Goal: Task Accomplishment & Management: Use online tool/utility

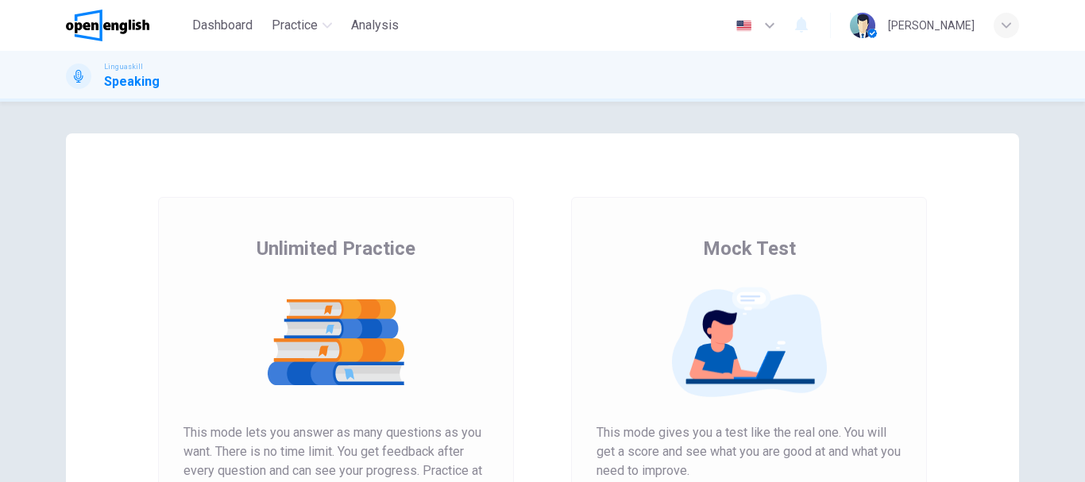
scroll to position [286, 0]
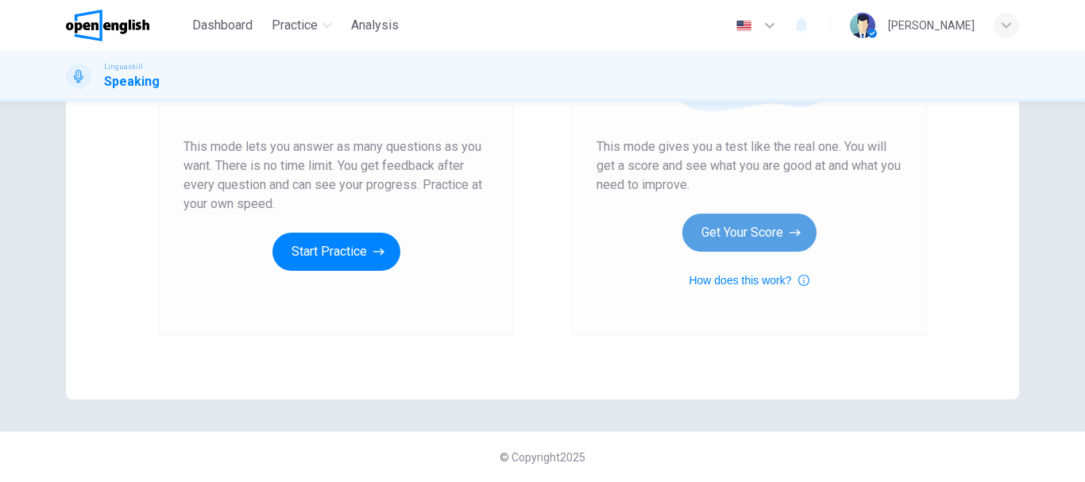
click at [755, 230] on button "Get Your Score" at bounding box center [749, 233] width 134 height 38
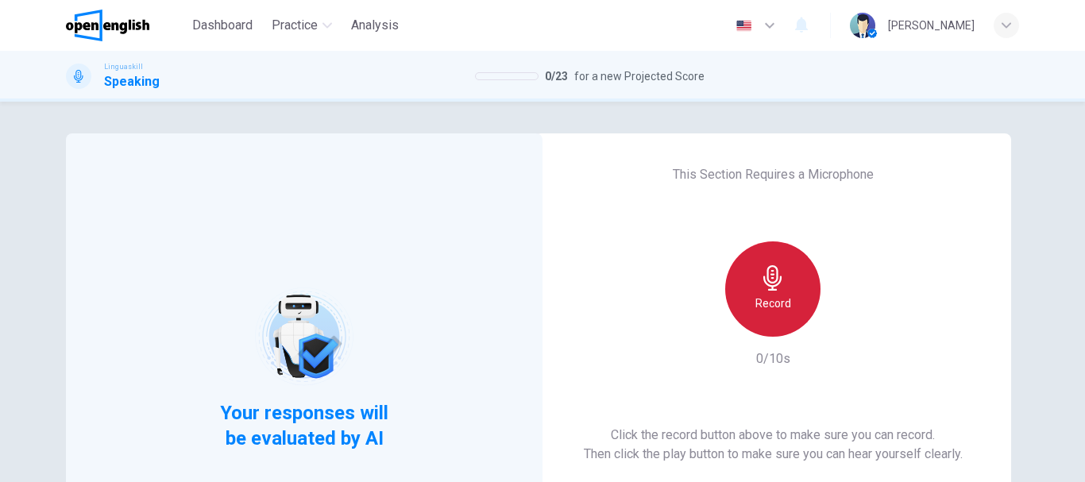
click at [778, 290] on icon "button" at bounding box center [772, 277] width 25 height 25
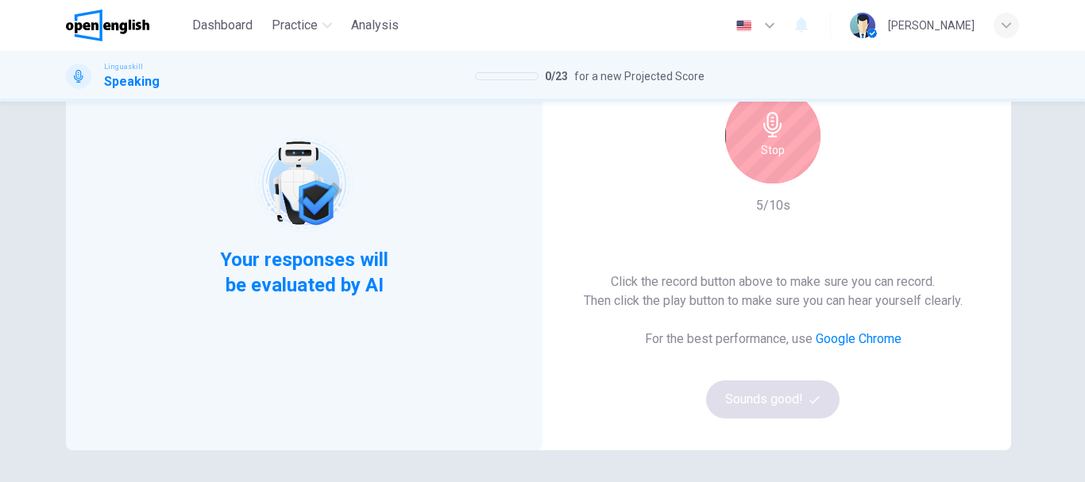
scroll to position [159, 0]
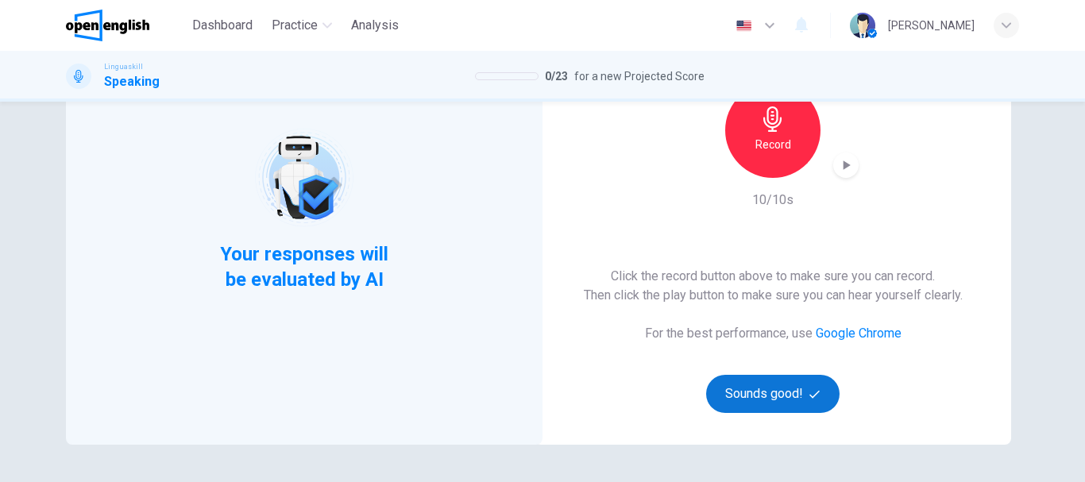
click at [777, 407] on button "Sounds good!" at bounding box center [772, 394] width 133 height 38
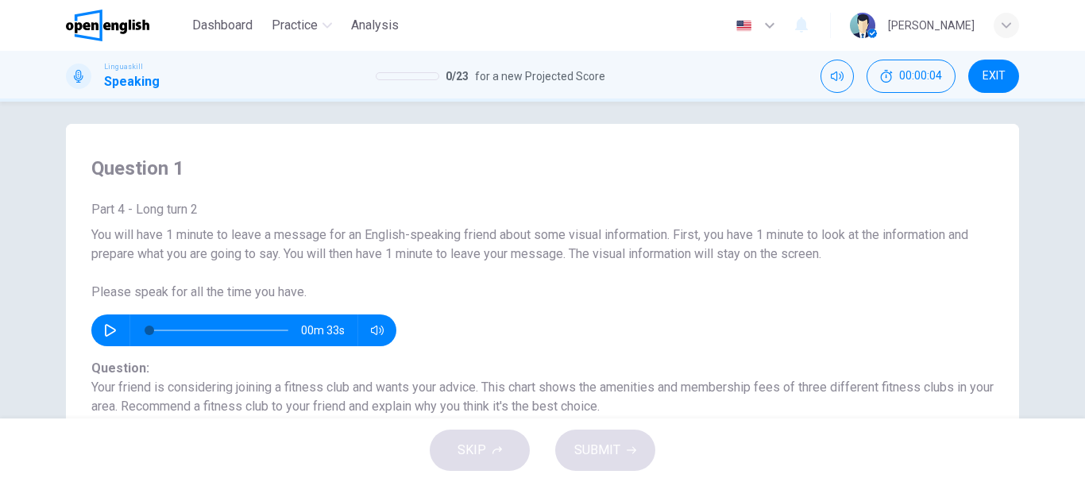
scroll to position [0, 0]
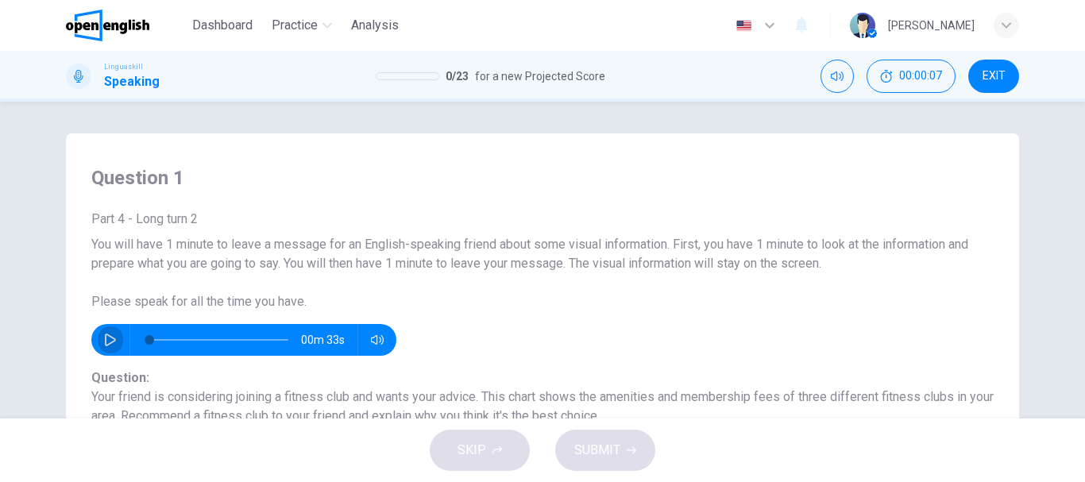
click at [104, 340] on icon "button" at bounding box center [110, 340] width 13 height 13
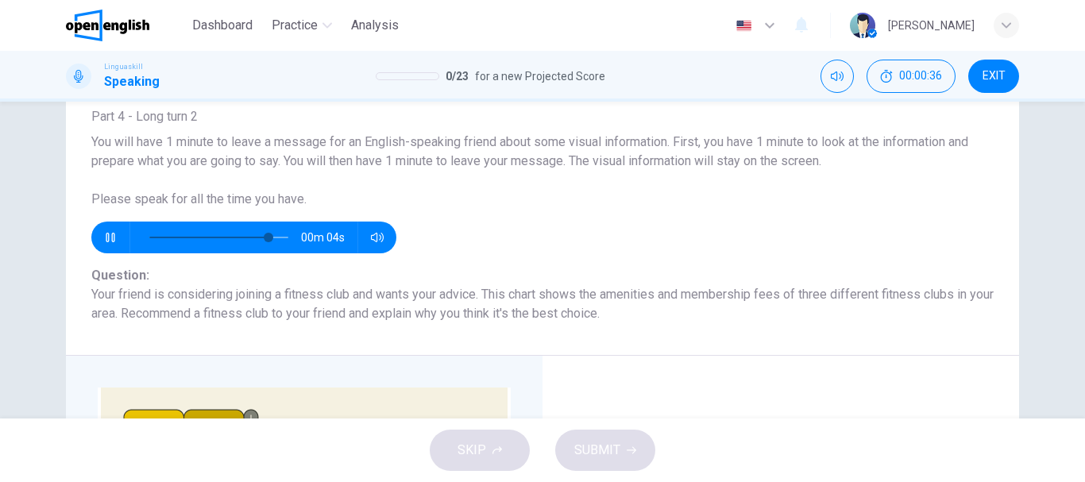
scroll to position [127, 0]
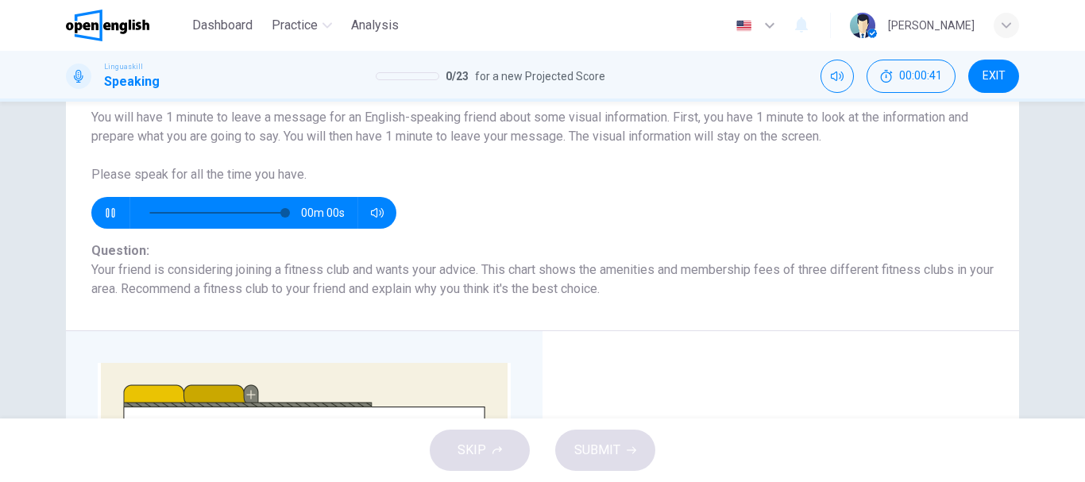
type input "*"
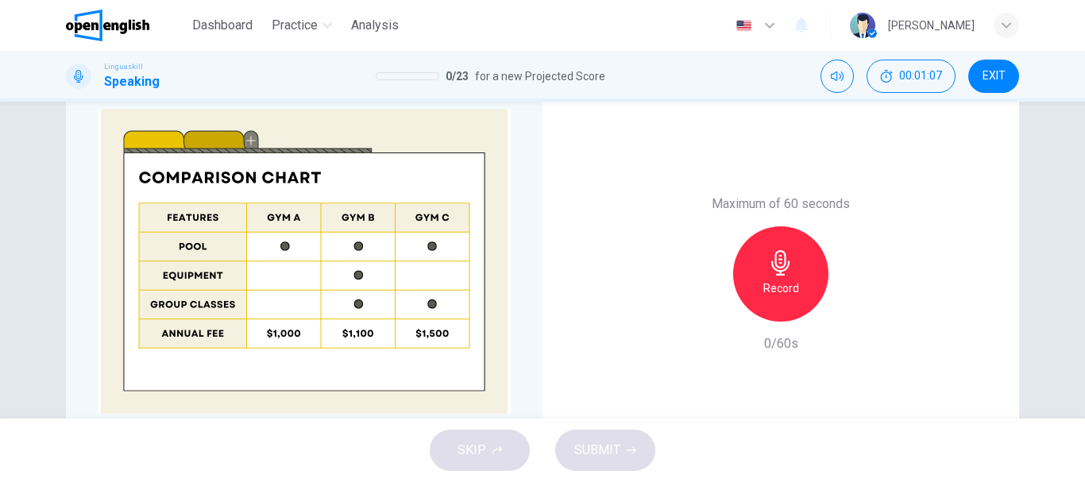
scroll to position [413, 0]
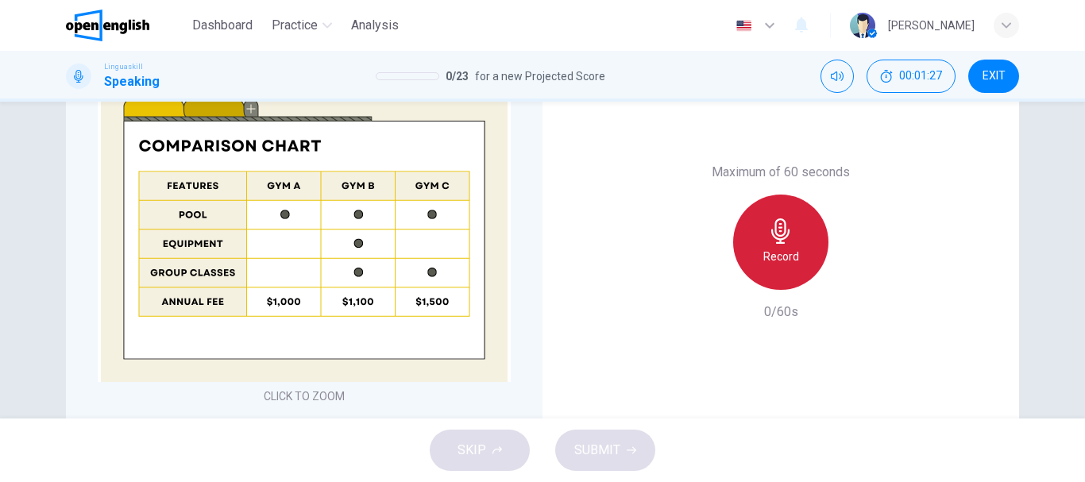
click at [790, 259] on h6 "Record" at bounding box center [781, 256] width 36 height 19
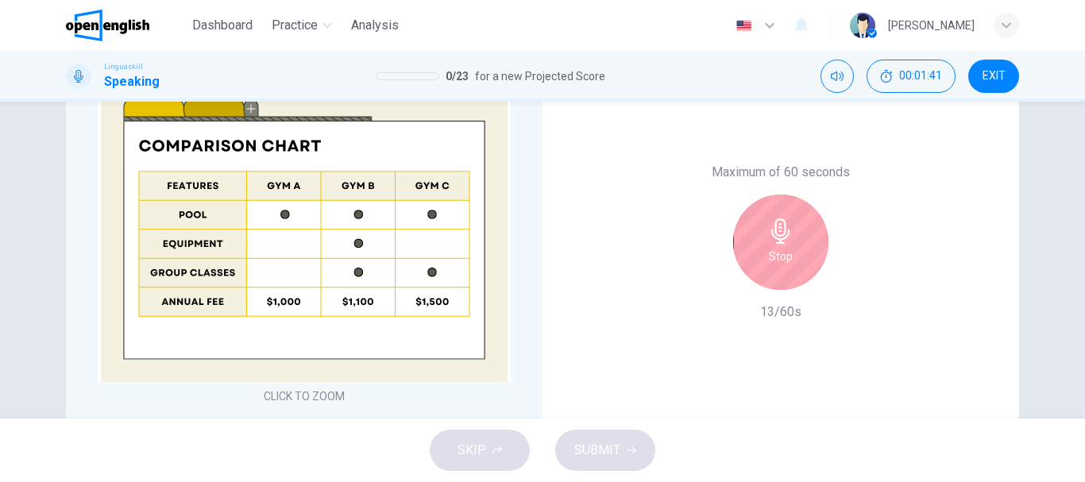
click at [790, 259] on div "Stop" at bounding box center [780, 242] width 95 height 95
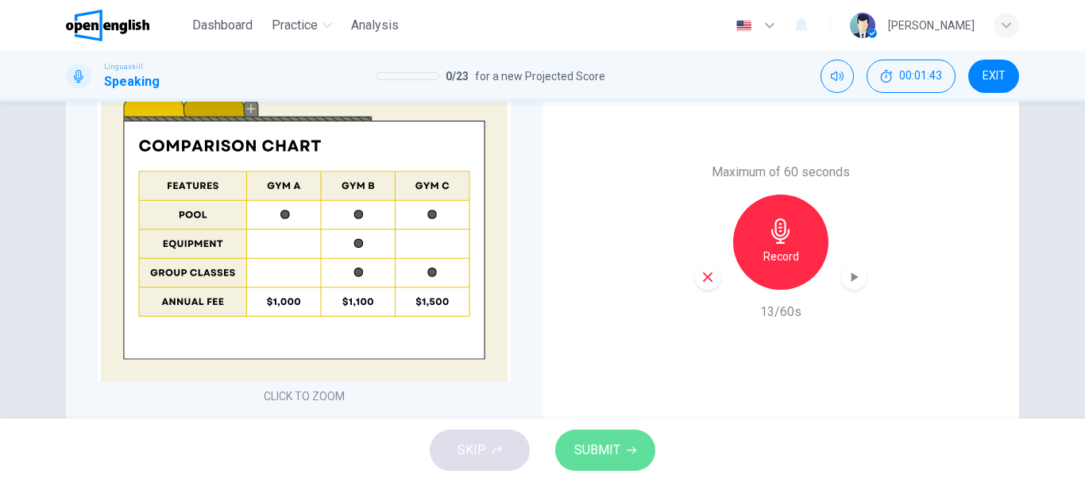
click at [589, 456] on span "SUBMIT" at bounding box center [597, 450] width 46 height 22
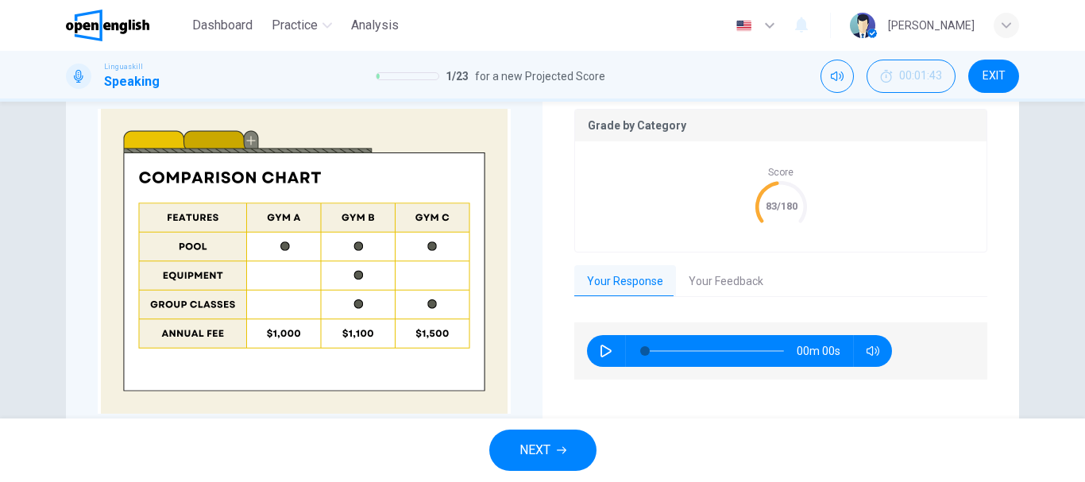
scroll to position [445, 0]
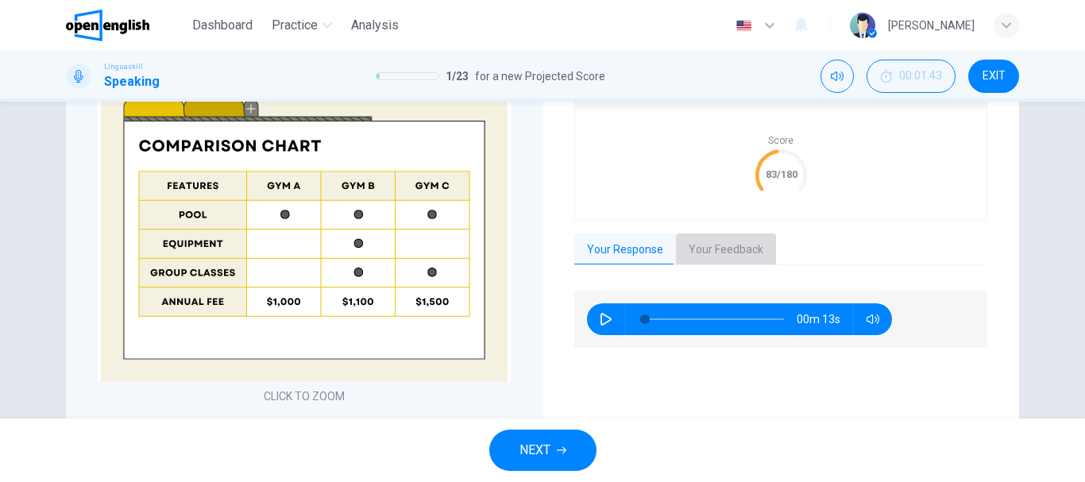
click at [732, 245] on button "Your Feedback" at bounding box center [726, 250] width 100 height 33
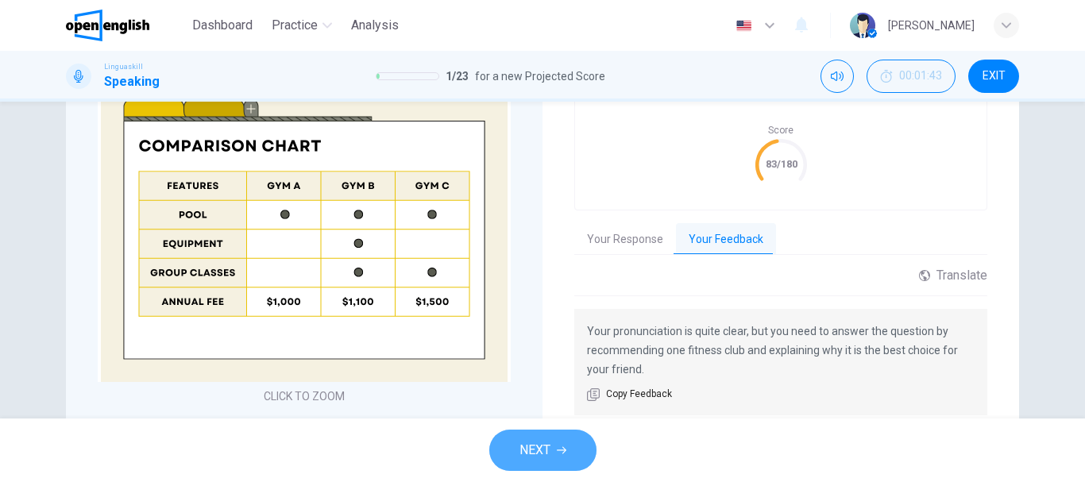
click at [528, 454] on span "NEXT" at bounding box center [534, 450] width 31 height 22
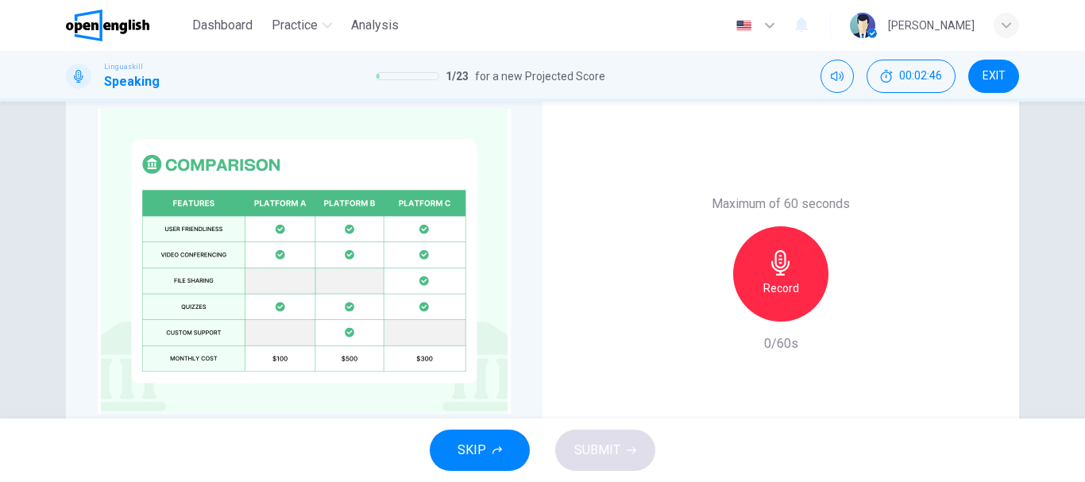
scroll to position [413, 0]
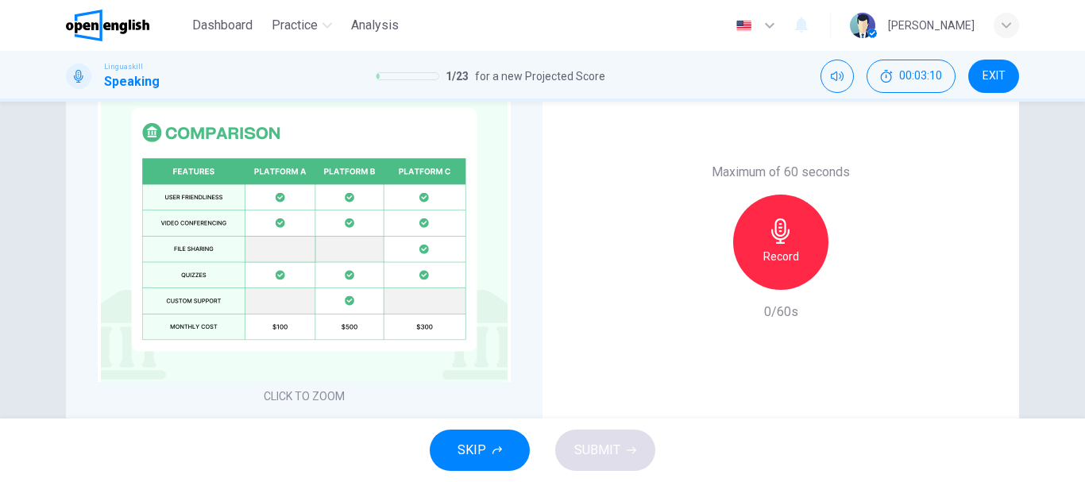
click at [784, 240] on icon "button" at bounding box center [780, 230] width 25 height 25
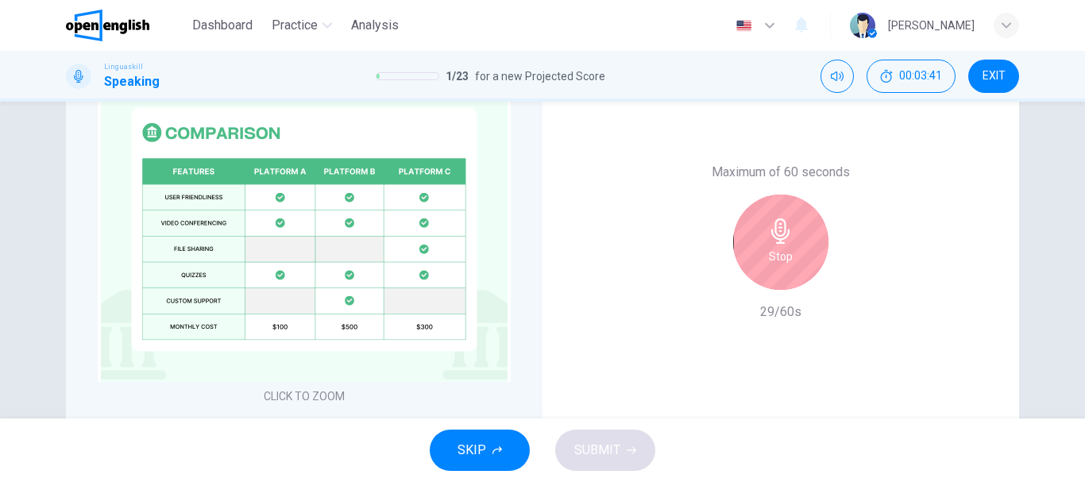
click at [784, 240] on icon "button" at bounding box center [780, 230] width 25 height 25
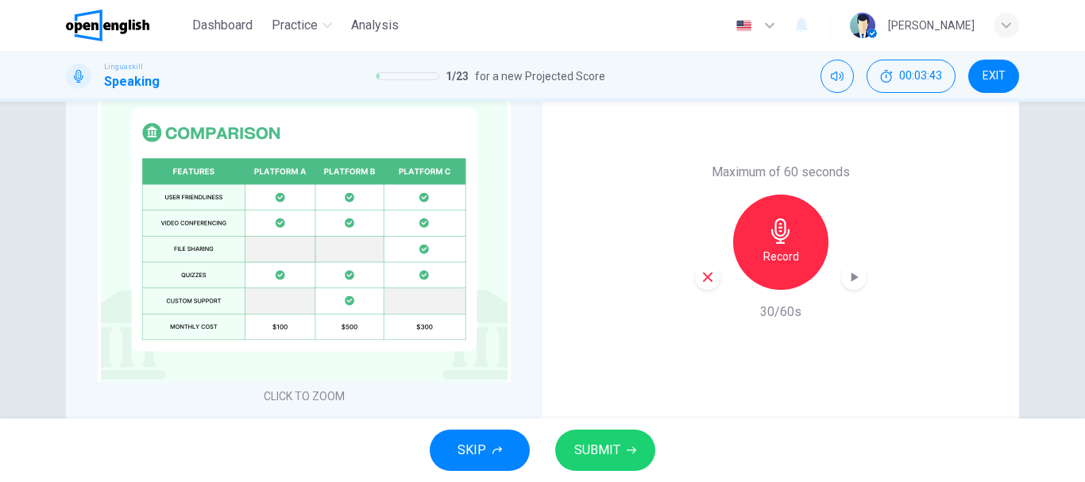
click at [612, 444] on span "SUBMIT" at bounding box center [597, 450] width 46 height 22
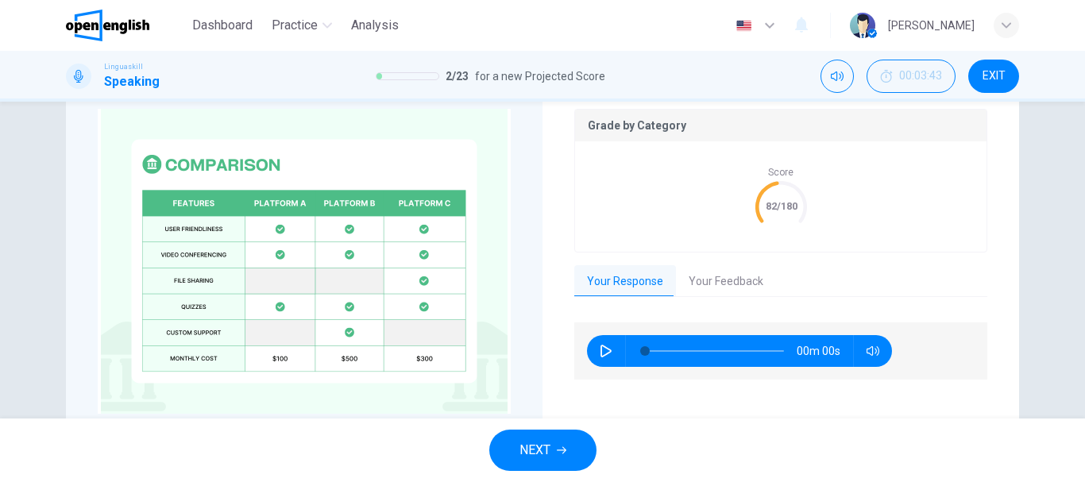
scroll to position [445, 0]
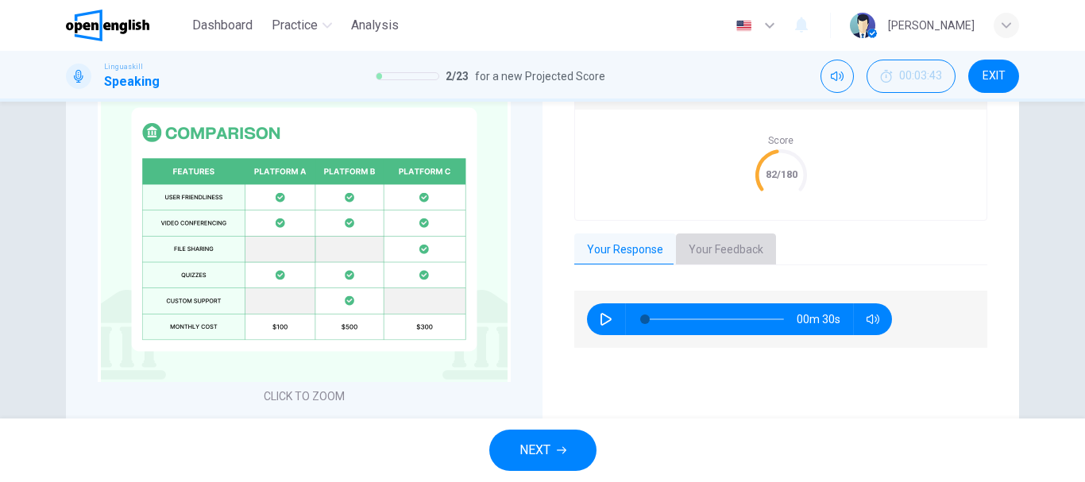
click at [705, 252] on button "Your Feedback" at bounding box center [726, 250] width 100 height 33
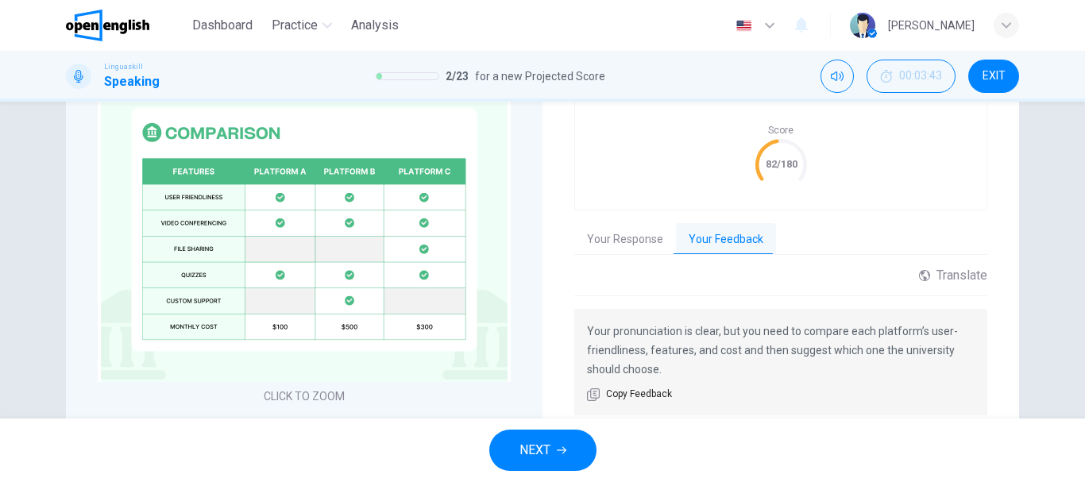
click at [558, 453] on icon "button" at bounding box center [562, 451] width 10 height 10
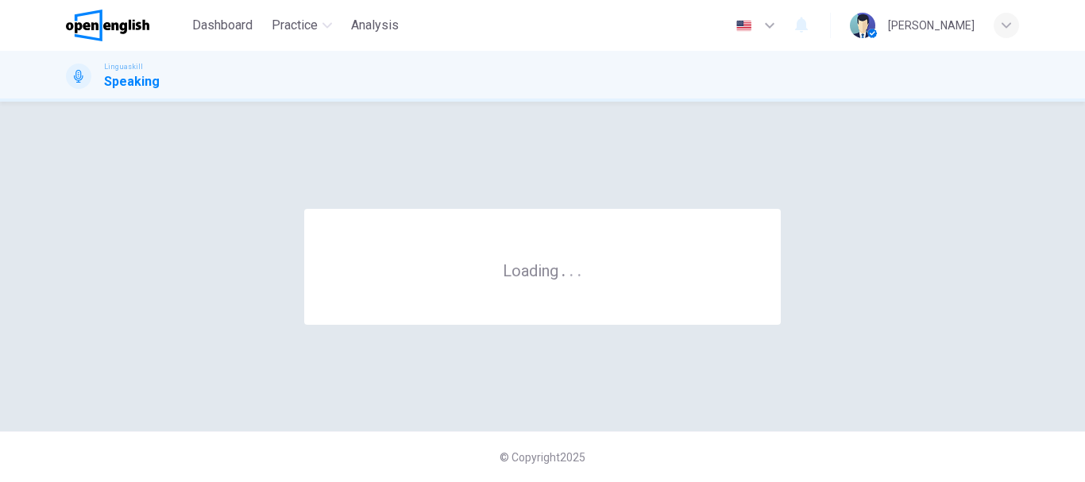
scroll to position [0, 0]
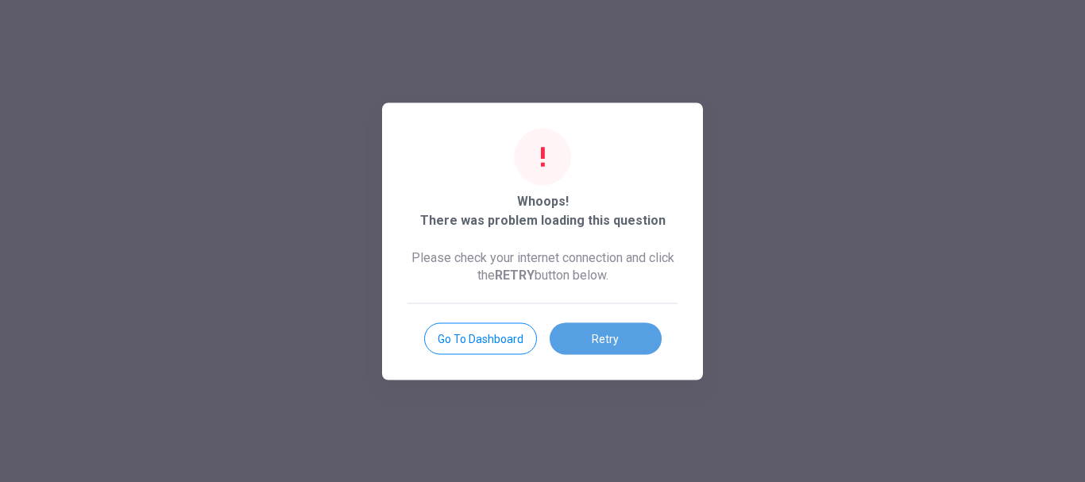
click at [607, 342] on button "Retry" at bounding box center [606, 338] width 112 height 32
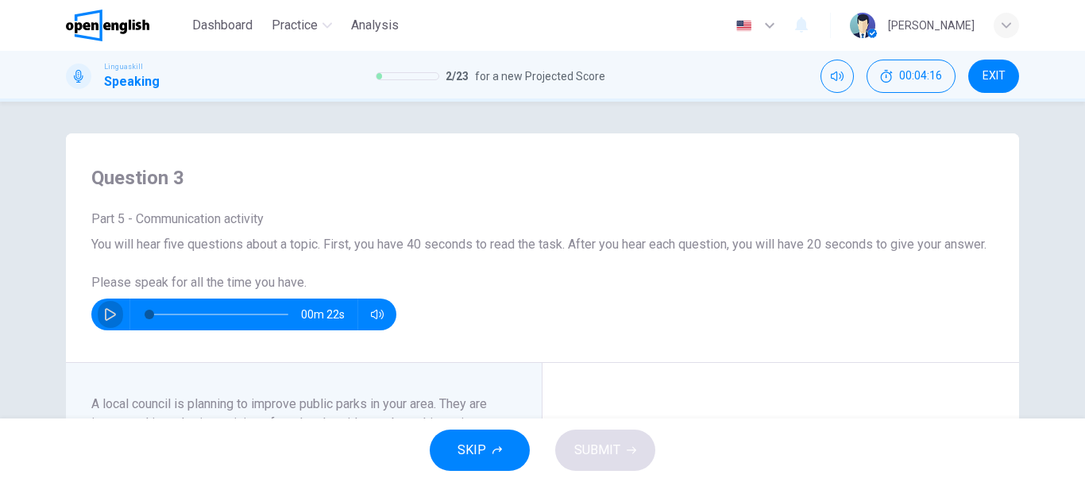
click at [98, 330] on button "button" at bounding box center [110, 315] width 25 height 32
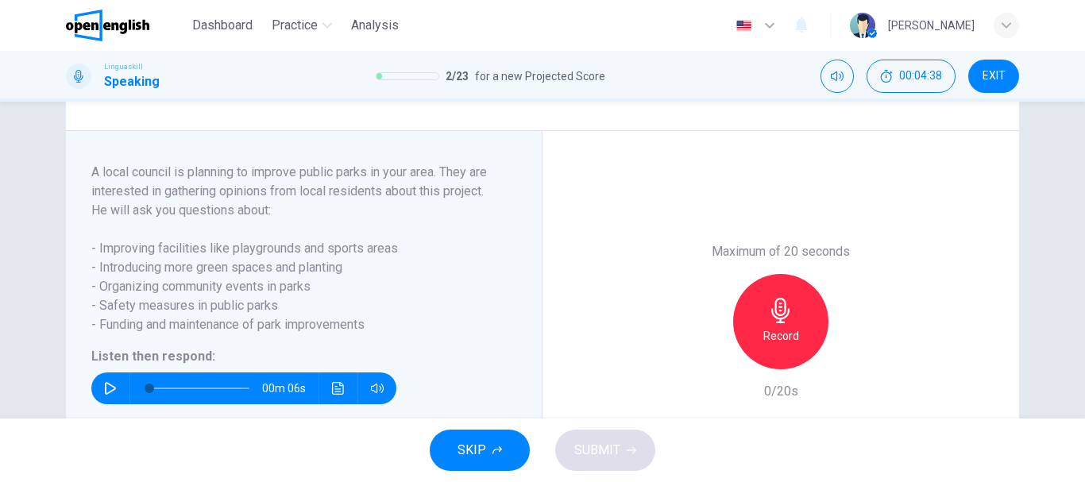
scroll to position [254, 0]
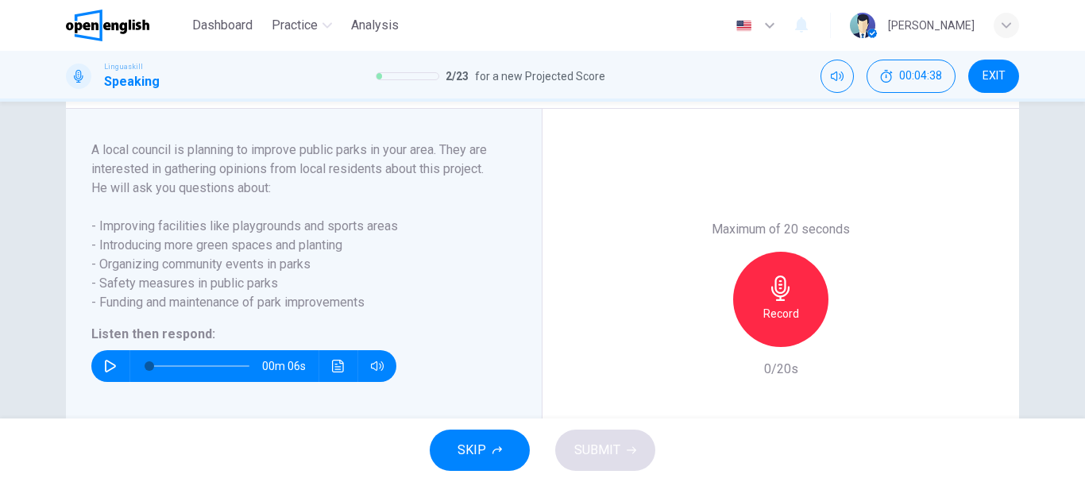
type input "*"
click at [105, 373] on icon "button" at bounding box center [110, 366] width 11 height 13
click at [112, 373] on icon "button" at bounding box center [110, 366] width 13 height 13
type input "*"
click at [772, 320] on div "Record" at bounding box center [780, 299] width 95 height 95
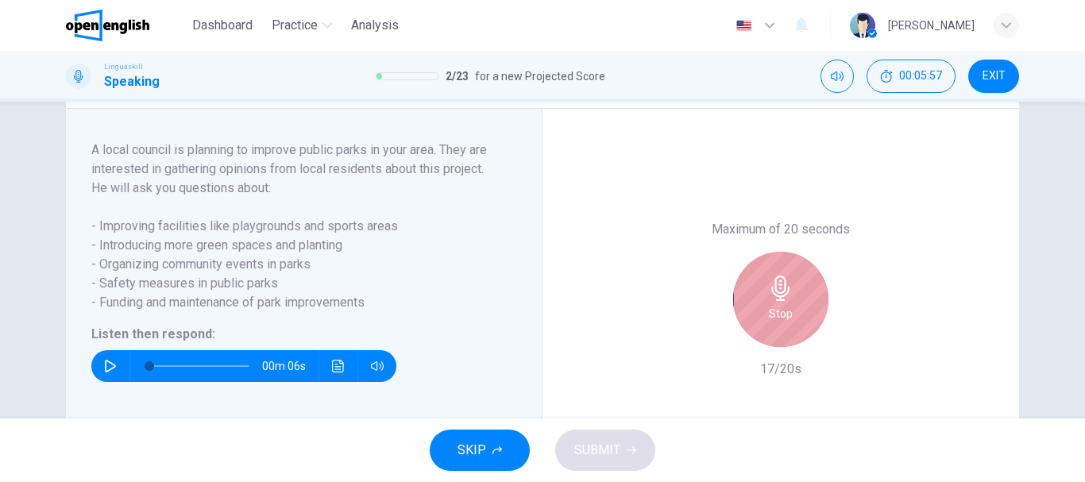
click at [772, 320] on div "Stop" at bounding box center [780, 299] width 95 height 95
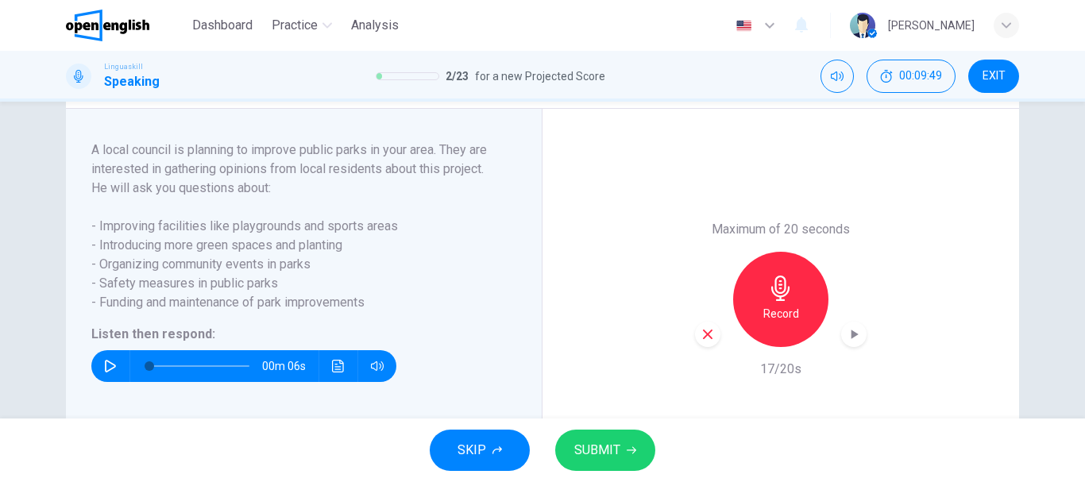
click at [775, 301] on icon "button" at bounding box center [780, 288] width 18 height 25
click at [594, 435] on button "SUBMIT" at bounding box center [605, 450] width 100 height 41
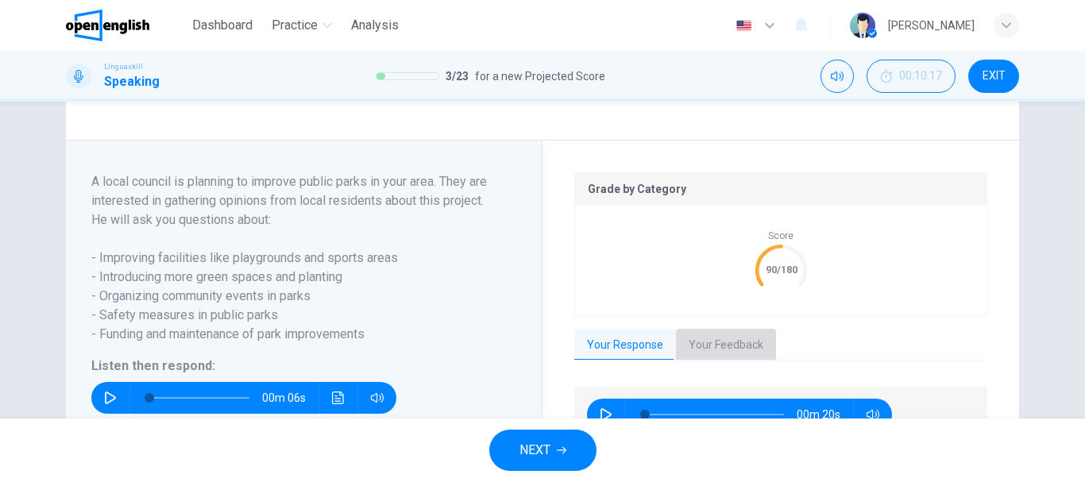
click at [712, 362] on button "Your Feedback" at bounding box center [726, 345] width 100 height 33
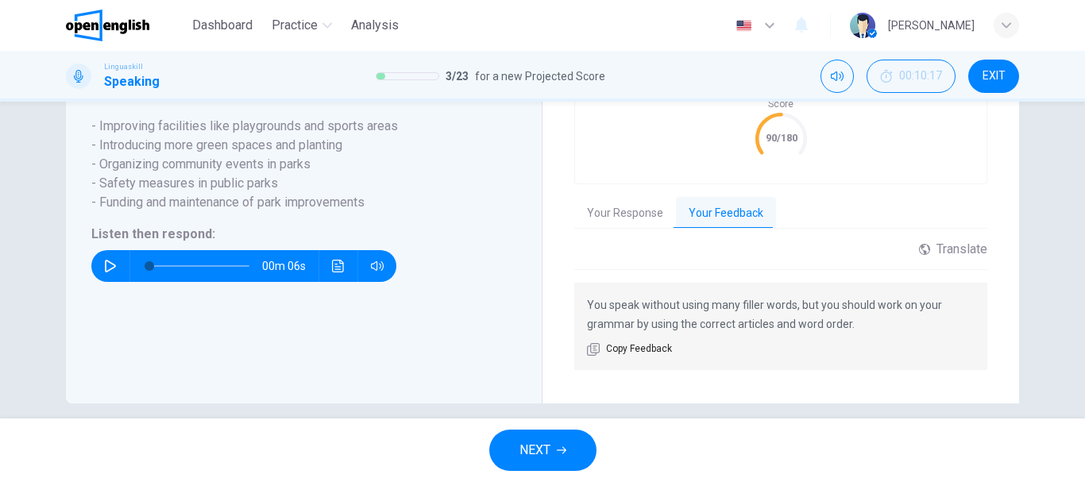
scroll to position [413, 0]
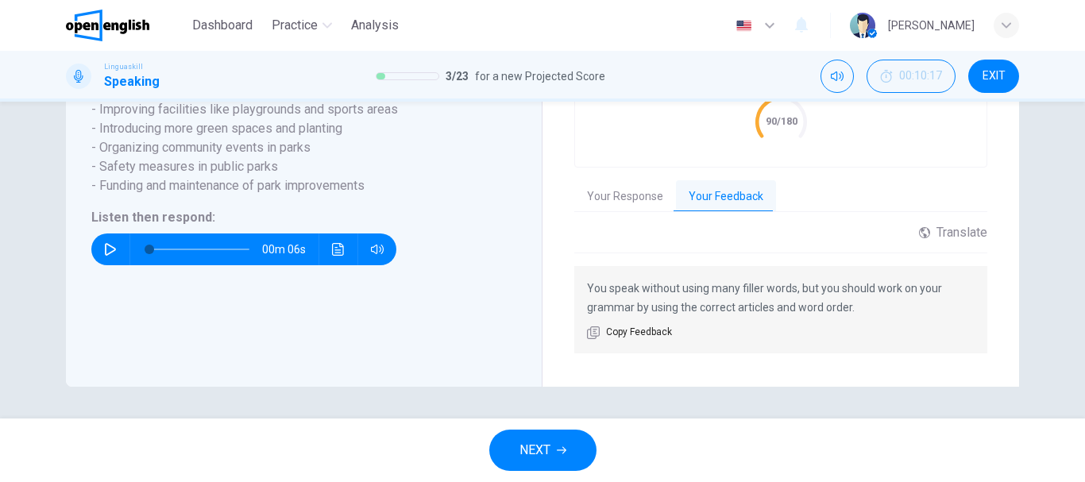
click at [544, 438] on button "NEXT" at bounding box center [542, 450] width 107 height 41
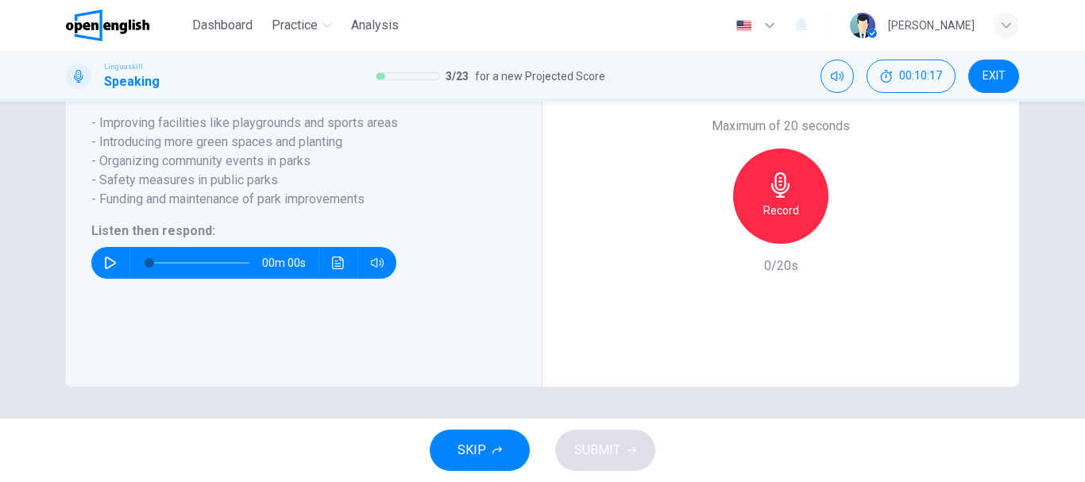
scroll to position [376, 0]
click at [1080, 99] on div "Linguaskill Speaking 3 / 23 for a new Projected Score 00:10:29 EXIT" at bounding box center [542, 76] width 1085 height 51
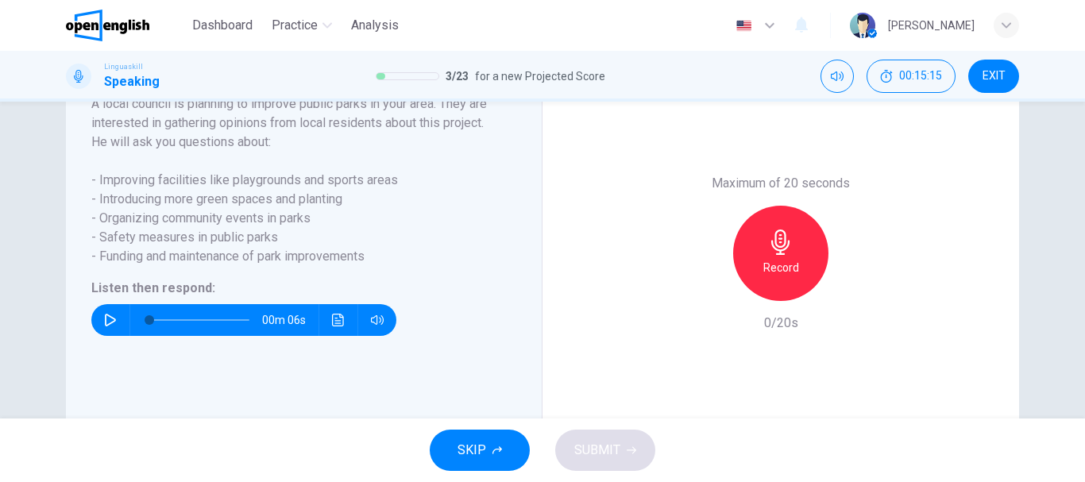
scroll to position [281, 0]
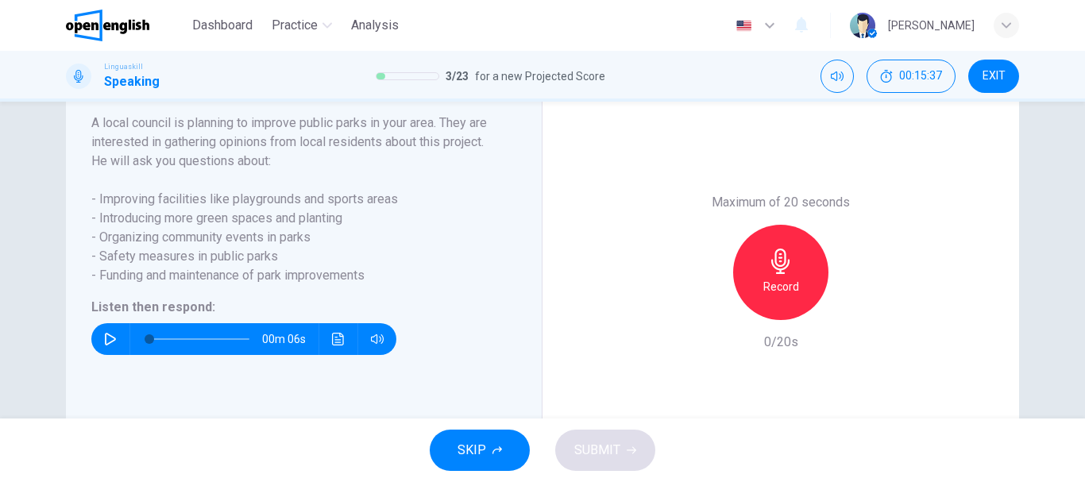
click at [485, 436] on button "SKIP" at bounding box center [480, 450] width 100 height 41
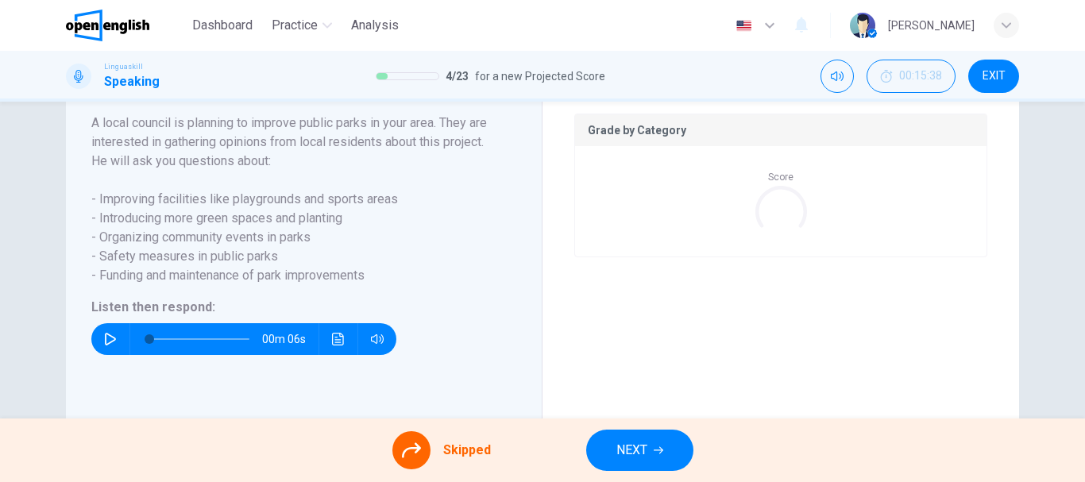
click at [633, 451] on span "NEXT" at bounding box center [631, 450] width 31 height 22
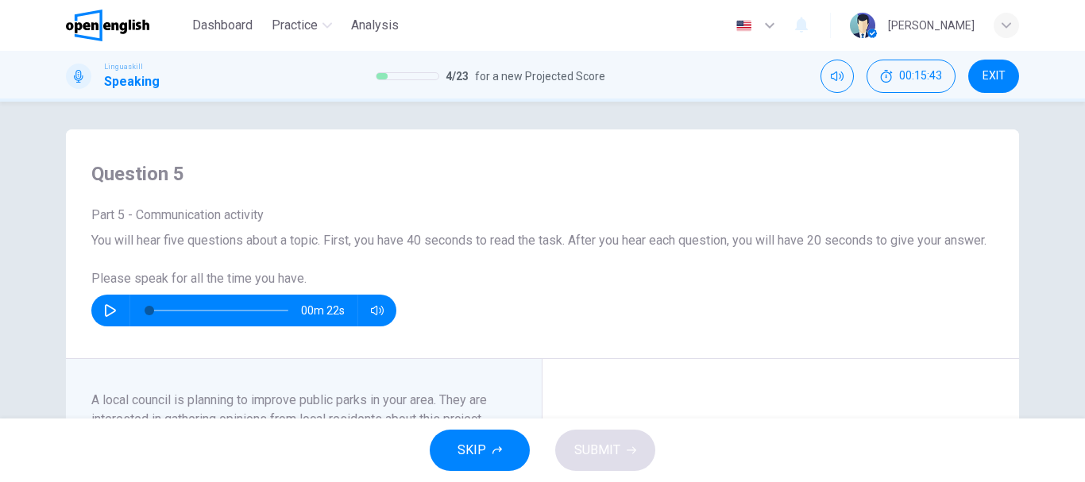
scroll to position [0, 0]
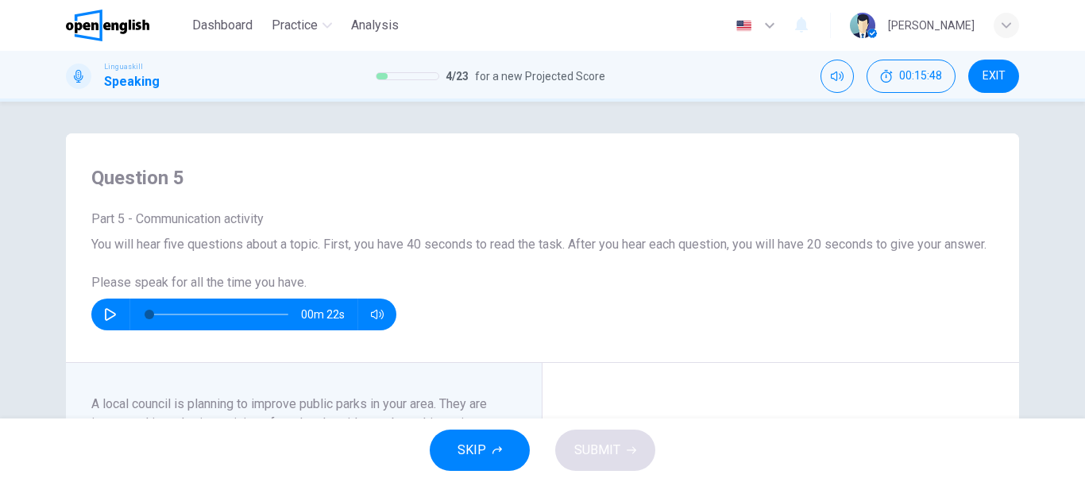
click at [481, 454] on span "SKIP" at bounding box center [471, 450] width 29 height 22
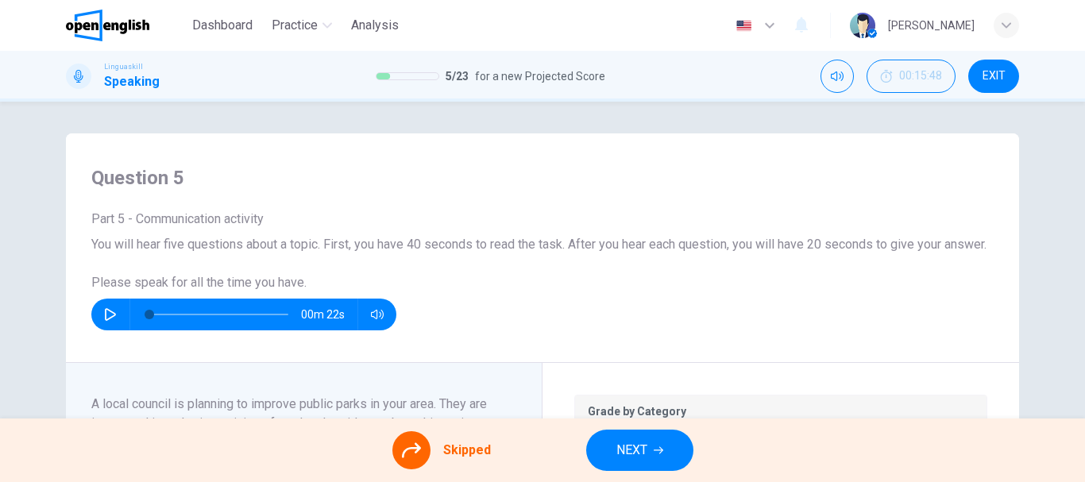
click at [626, 442] on span "NEXT" at bounding box center [631, 450] width 31 height 22
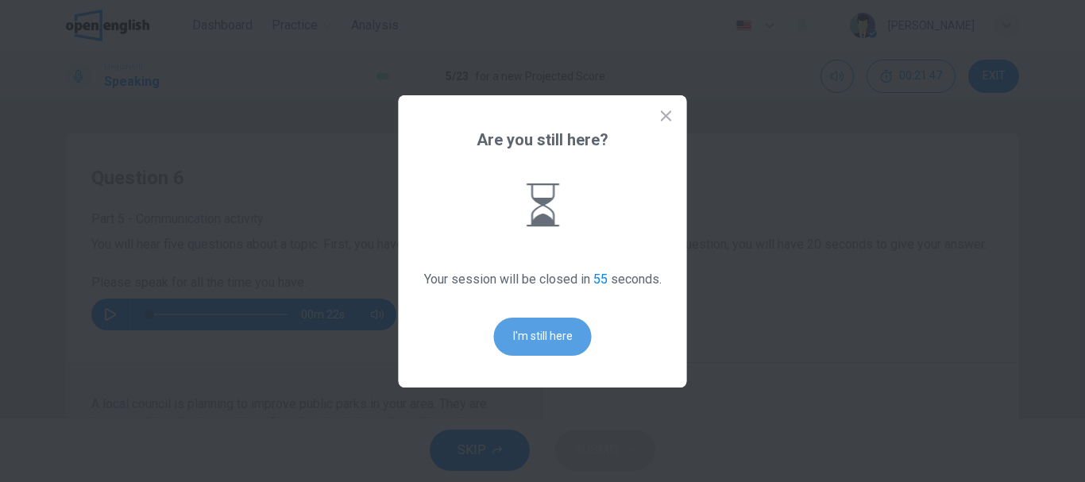
click at [551, 330] on button "I'm still here" at bounding box center [543, 337] width 98 height 38
